Goal: Task Accomplishment & Management: Use online tool/utility

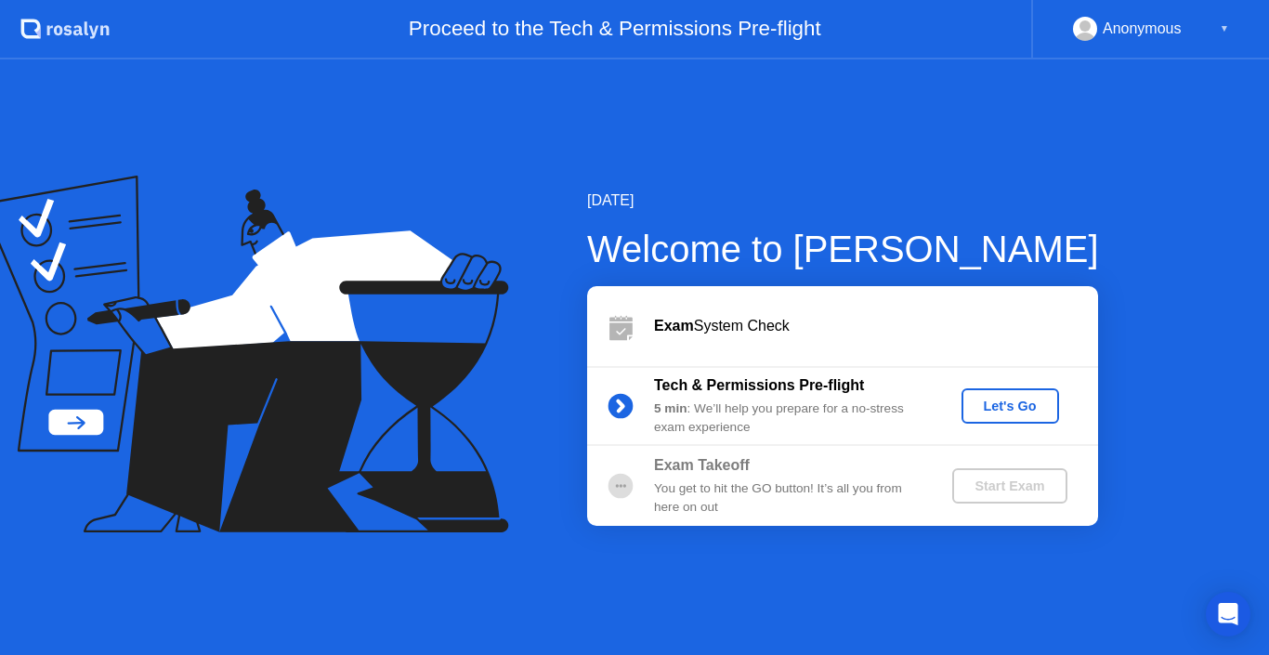
click at [998, 398] on div "Let's Go" at bounding box center [1010, 405] width 83 height 15
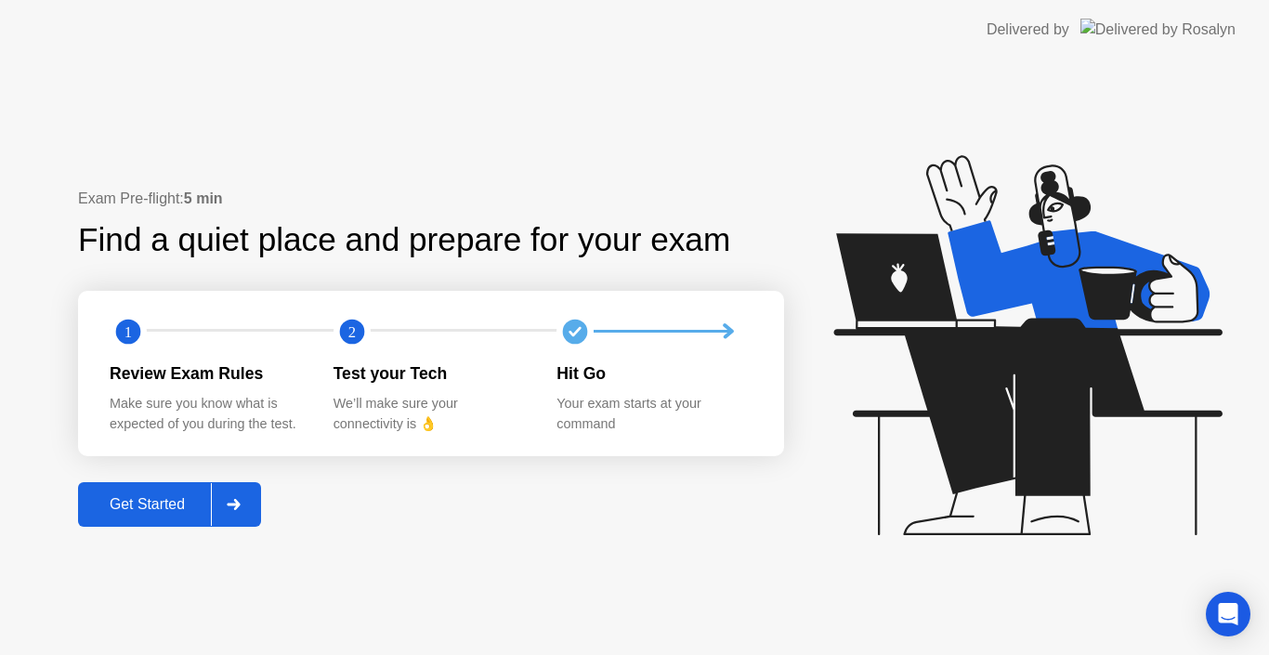
click at [178, 508] on div "Get Started" at bounding box center [147, 504] width 127 height 17
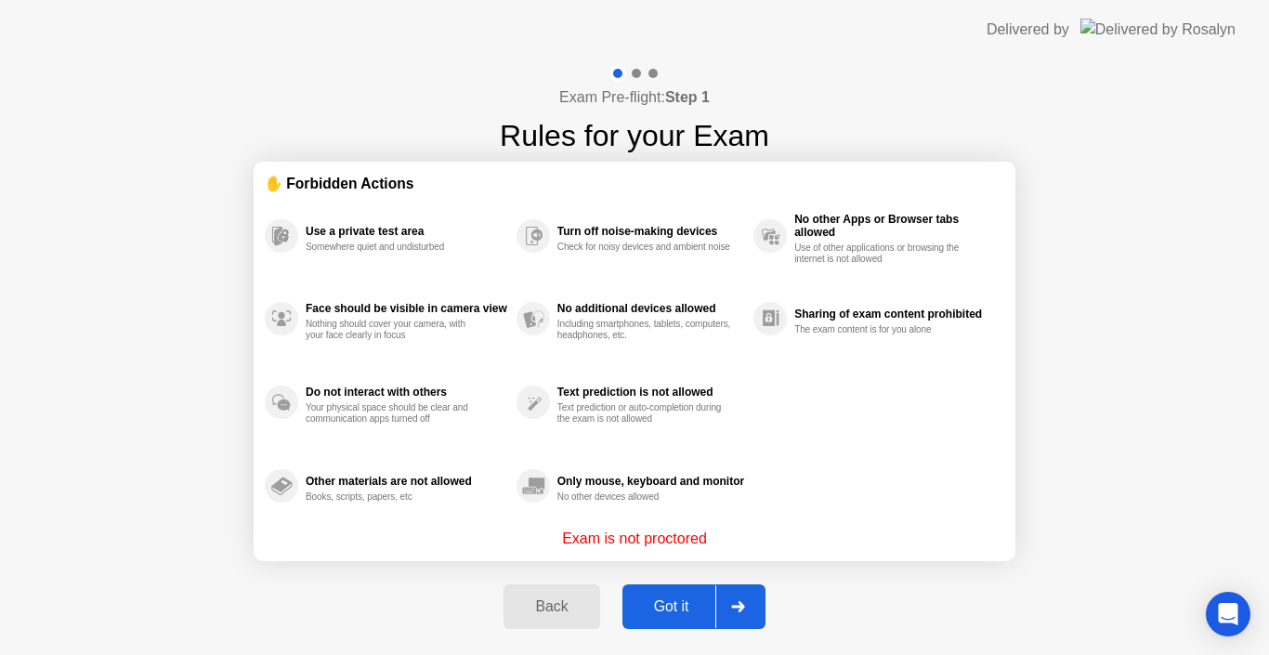
click at [677, 606] on div "Got it" at bounding box center [671, 606] width 87 height 17
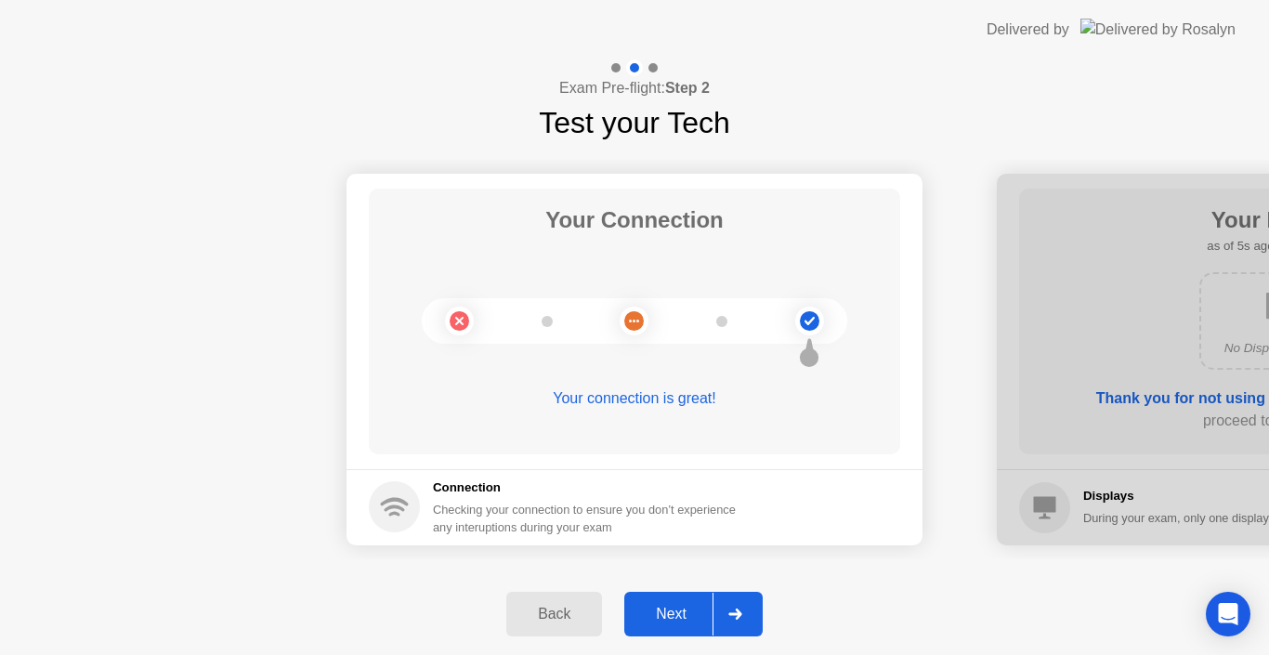
click at [674, 617] on div "Next" at bounding box center [671, 614] width 83 height 17
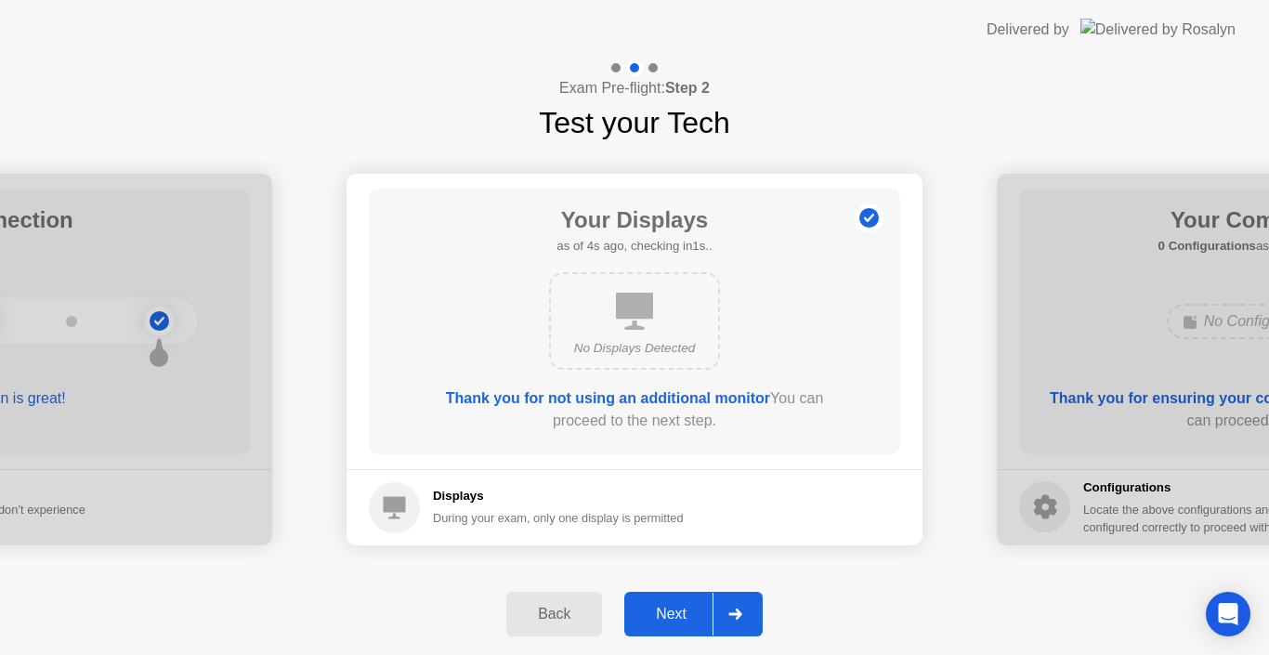
click at [673, 612] on div "Next" at bounding box center [671, 614] width 83 height 17
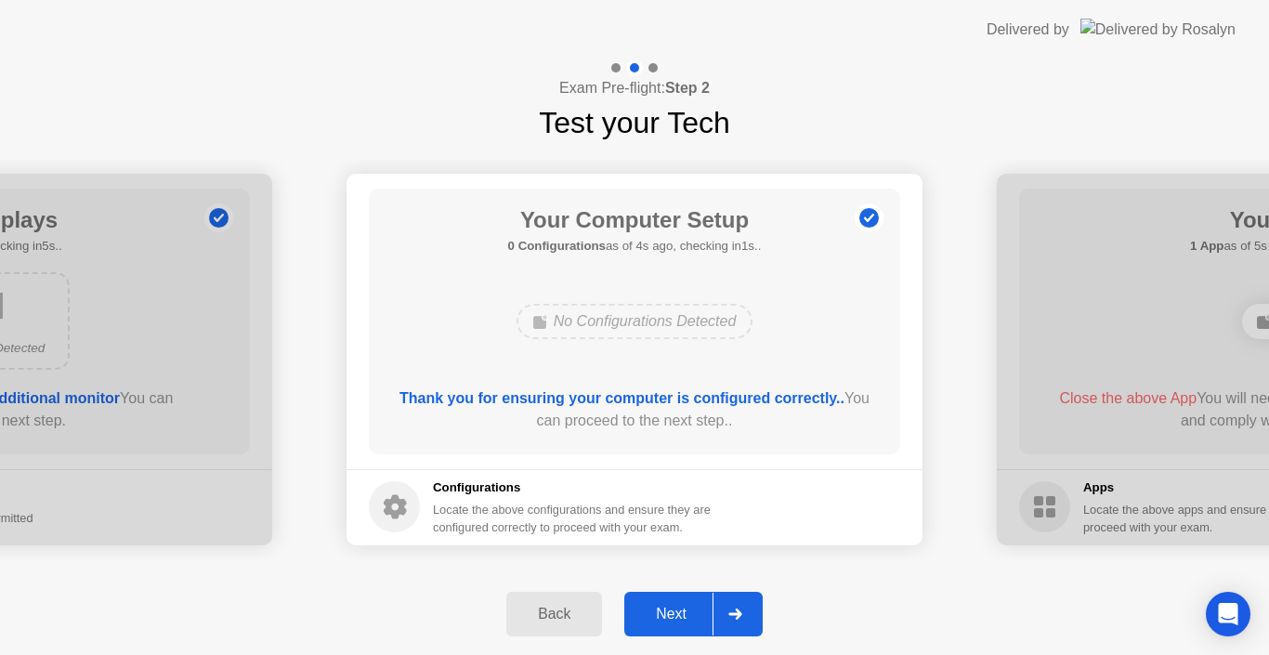
click at [673, 612] on div "Next" at bounding box center [671, 614] width 83 height 17
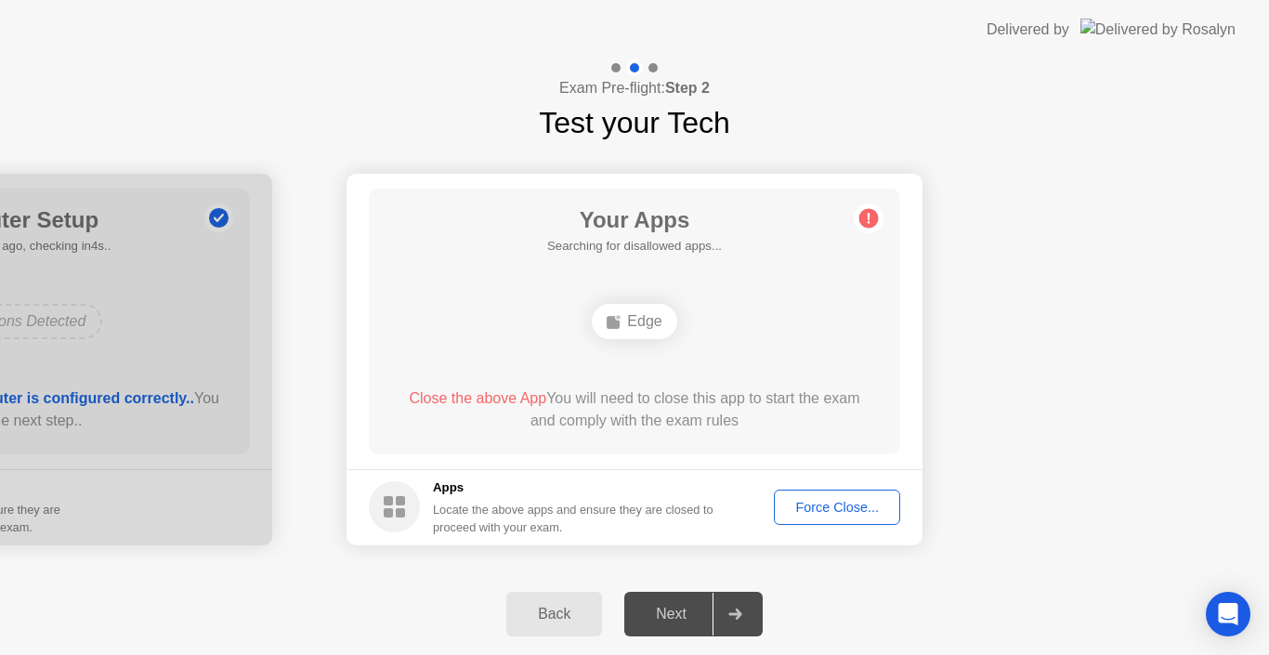
click at [791, 512] on div "Force Close..." at bounding box center [836, 507] width 113 height 15
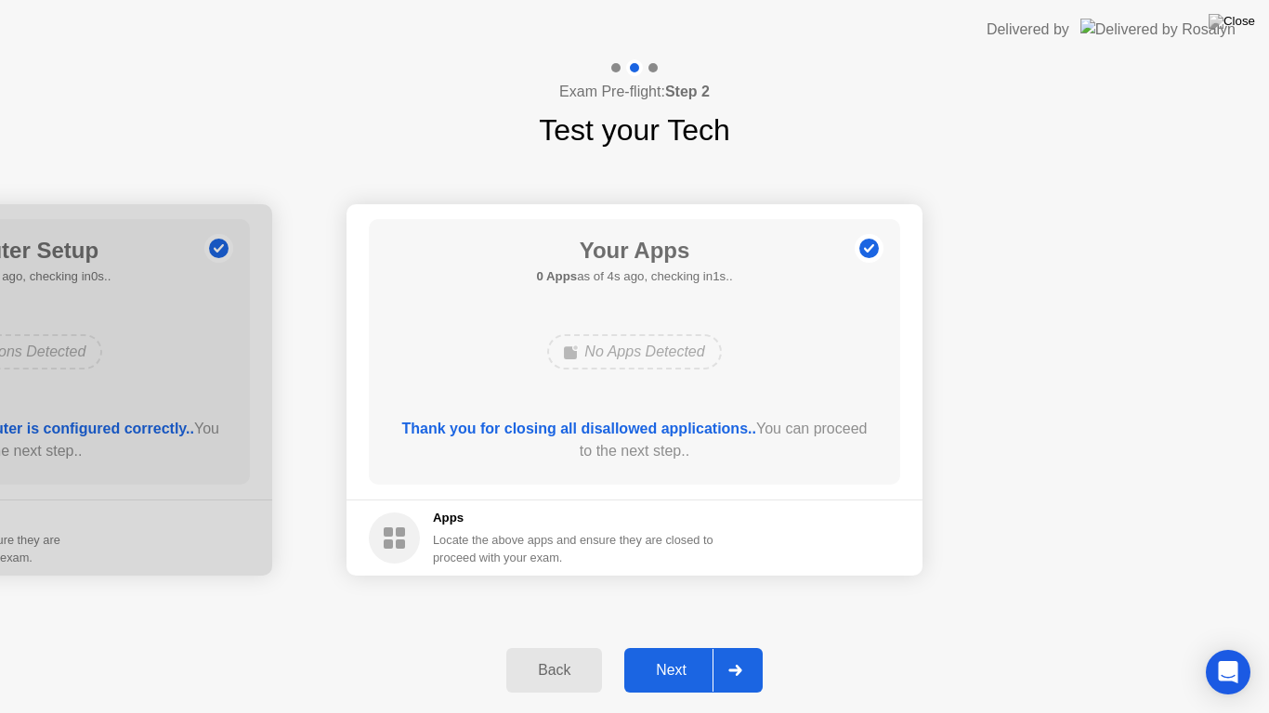
click at [686, 654] on div "Next" at bounding box center [671, 670] width 83 height 17
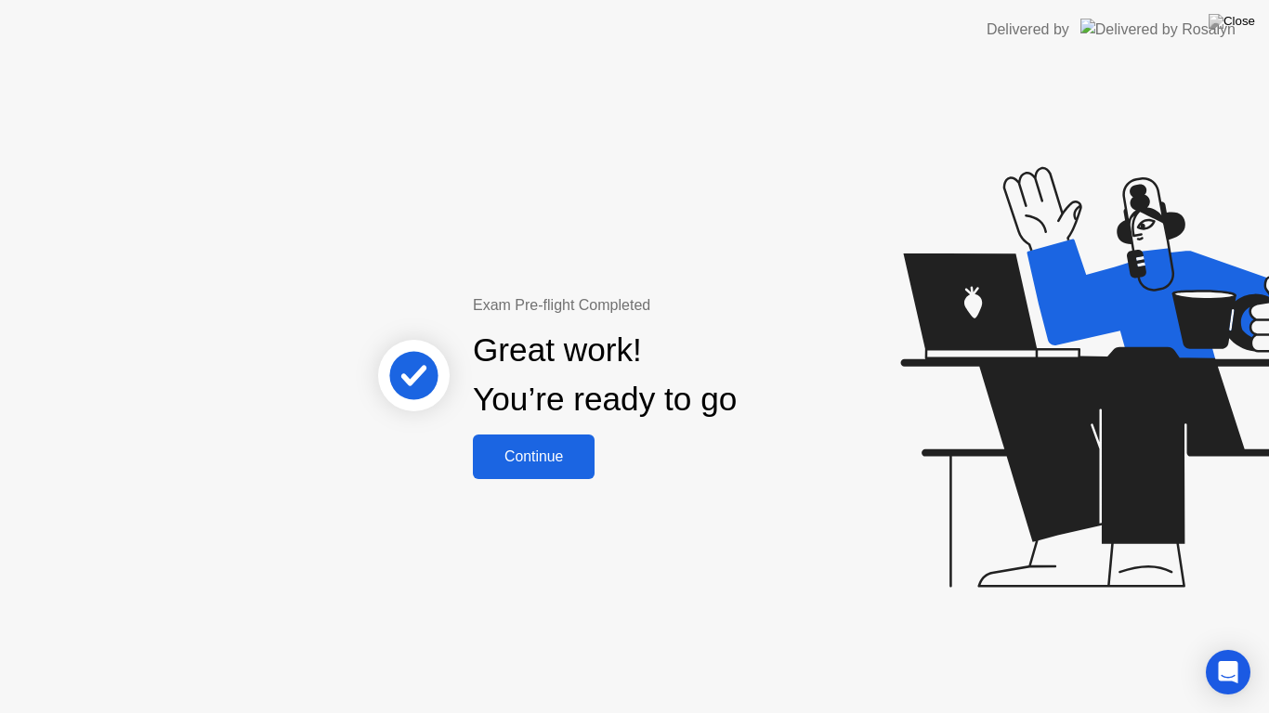
click at [546, 455] on div "Continue" at bounding box center [533, 457] width 111 height 17
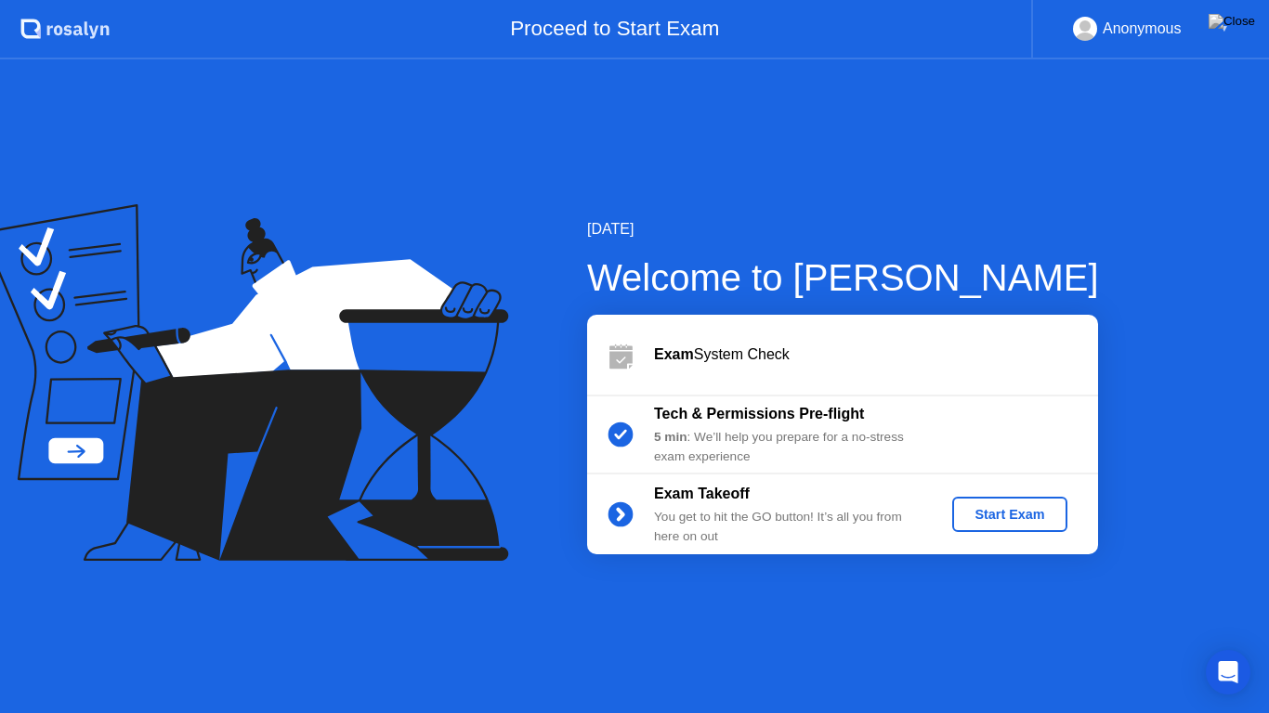
click at [1009, 520] on div "Start Exam" at bounding box center [1009, 514] width 99 height 15
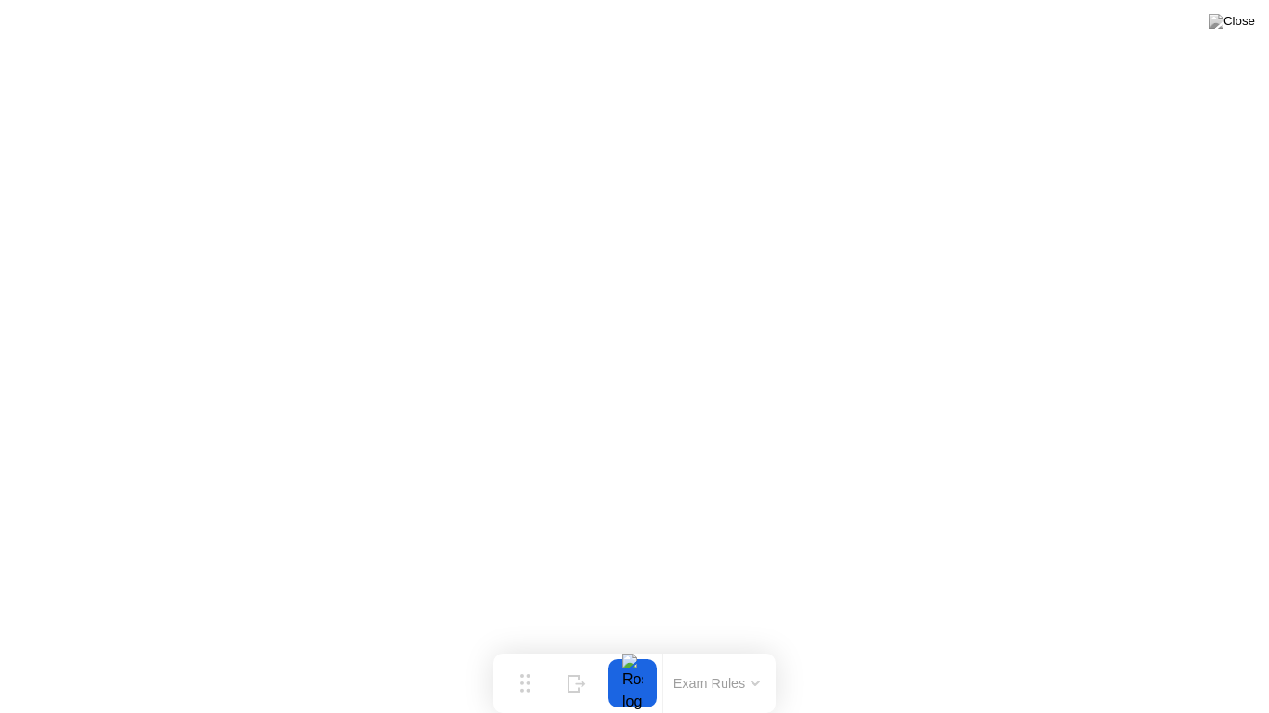
click at [751, 654] on icon at bounding box center [755, 684] width 9 height 6
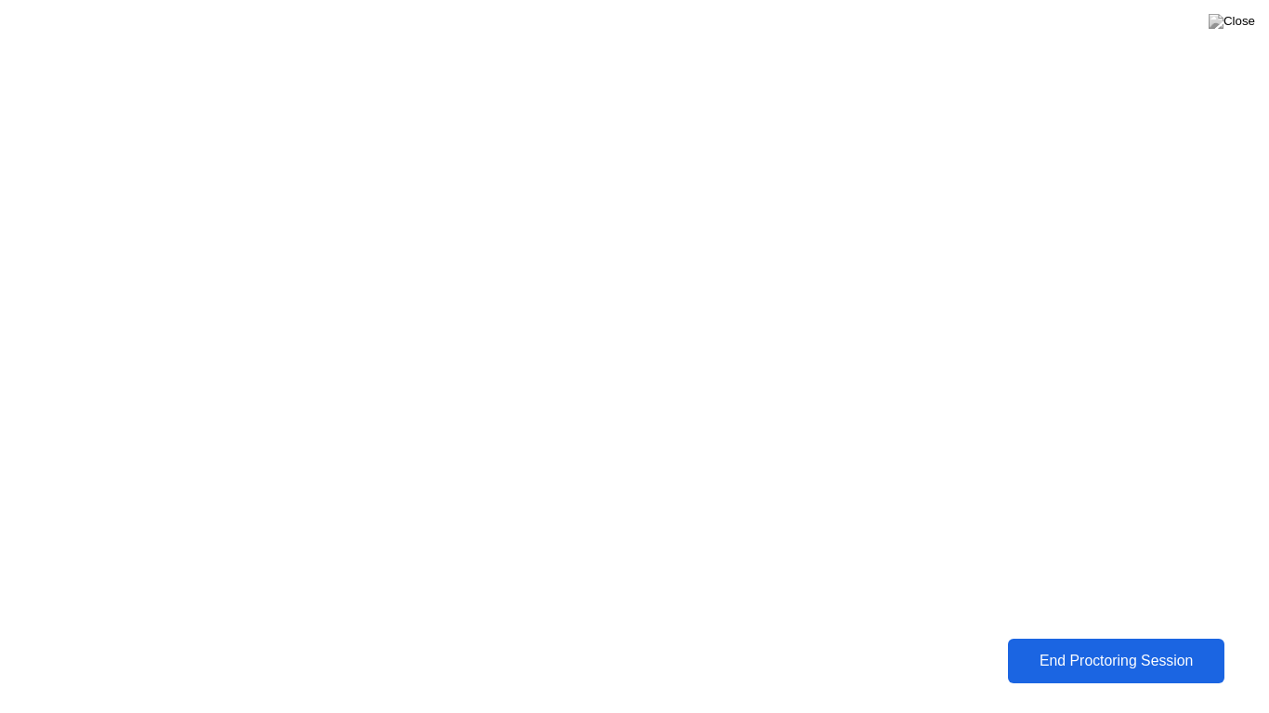
click at [1133, 654] on div "End Proctoring Session" at bounding box center [1115, 661] width 205 height 17
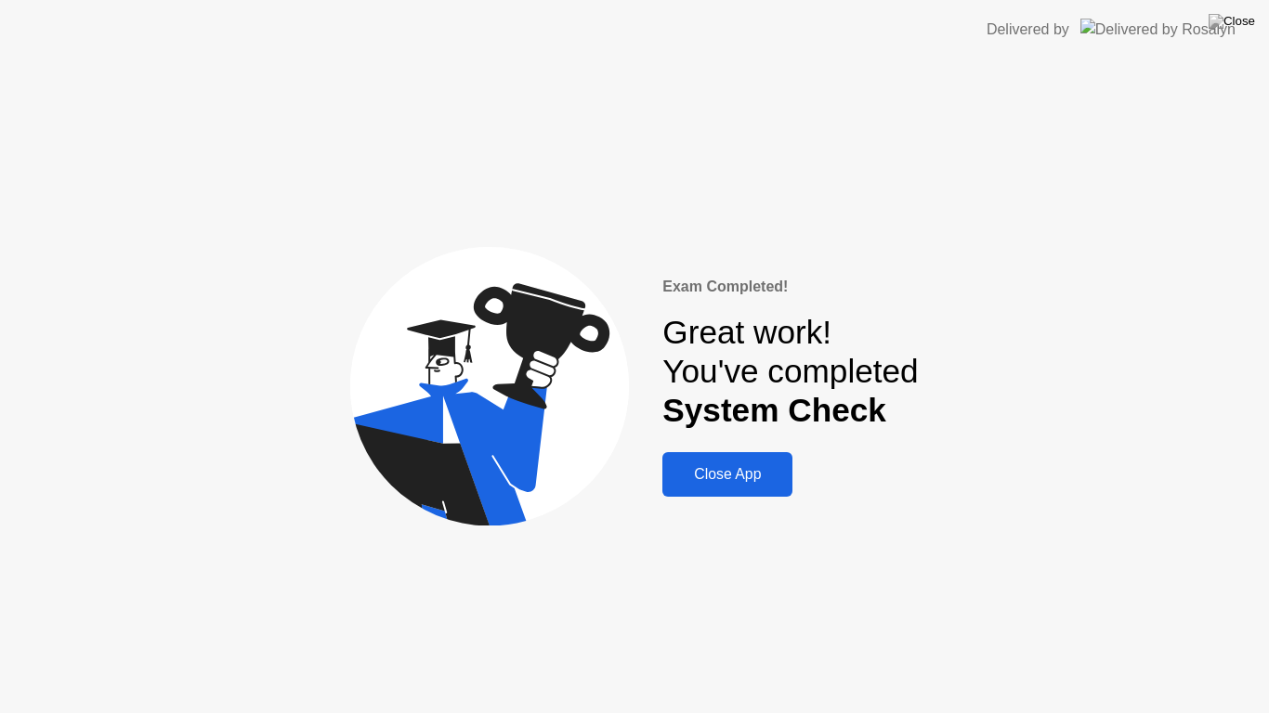
click at [999, 478] on div "Exam Completed! Great work! You've completed System Check Close App" at bounding box center [634, 386] width 1269 height 654
click at [766, 475] on div "Close App" at bounding box center [727, 474] width 119 height 17
